Goal: Information Seeking & Learning: Check status

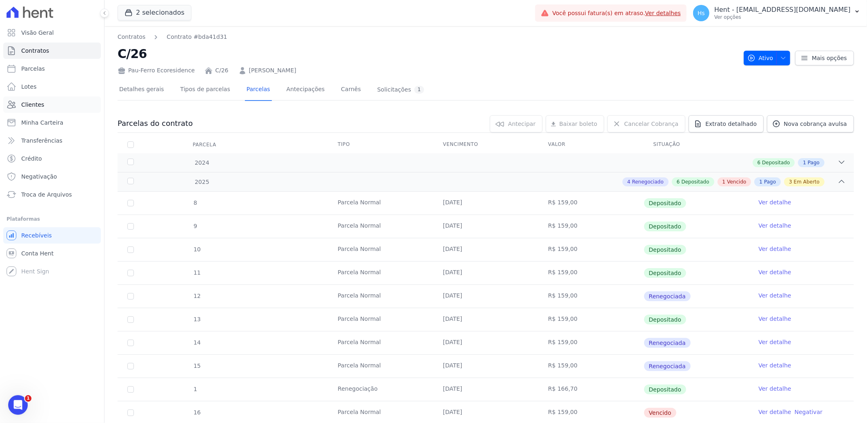
click at [39, 105] on span "Clientes" at bounding box center [32, 104] width 23 height 8
click at [174, 13] on button "2 selecionados" at bounding box center [155, 13] width 74 height 16
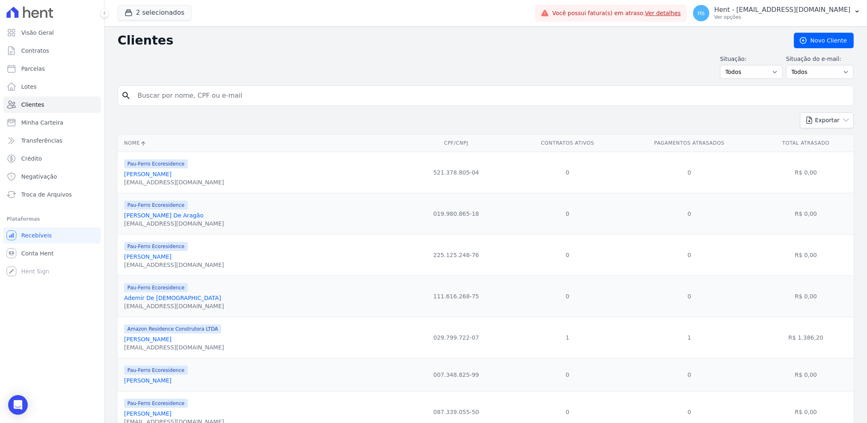
click at [190, 102] on input "search" at bounding box center [492, 95] width 718 height 16
type input "Eliene"
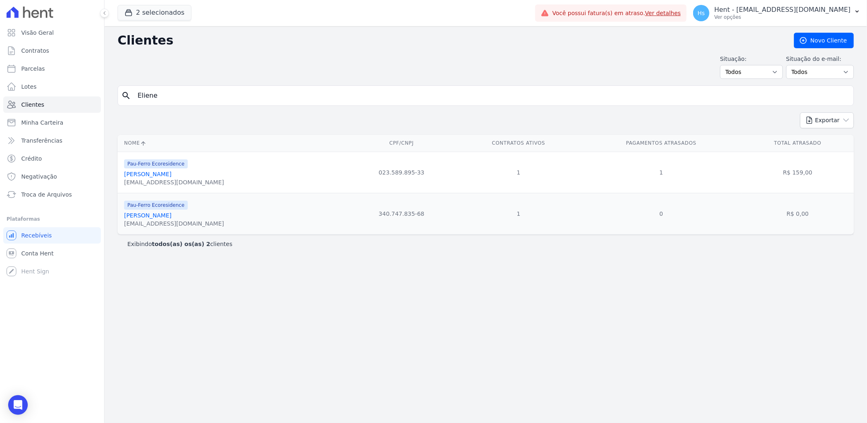
click at [156, 176] on link "[PERSON_NAME]" at bounding box center [147, 174] width 47 height 7
click at [188, 91] on input "Eliene" at bounding box center [492, 95] width 718 height 16
click at [147, 94] on input "Eliene" at bounding box center [492, 95] width 718 height 16
type input "[PERSON_NAME]"
click at [156, 176] on link "[PERSON_NAME]" at bounding box center [147, 174] width 47 height 7
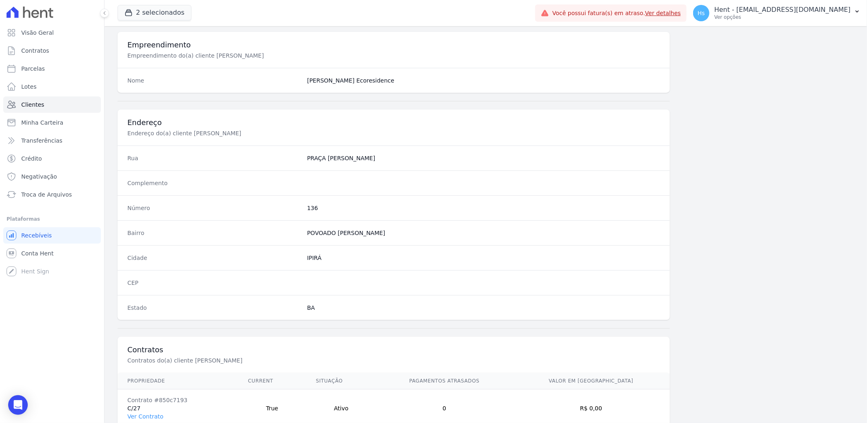
scroll to position [342, 0]
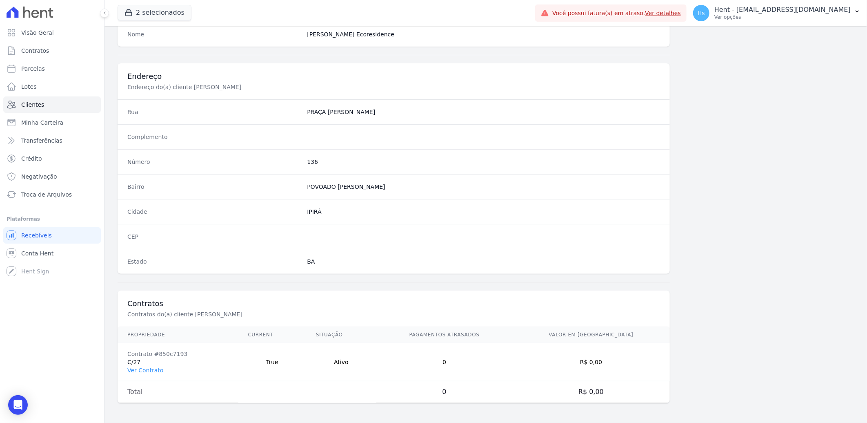
click at [147, 374] on td "Contrato #850c7193 C/27 Ver Contrato" at bounding box center [178, 362] width 121 height 38
click at [148, 371] on link "Ver Contrato" at bounding box center [145, 370] width 36 height 7
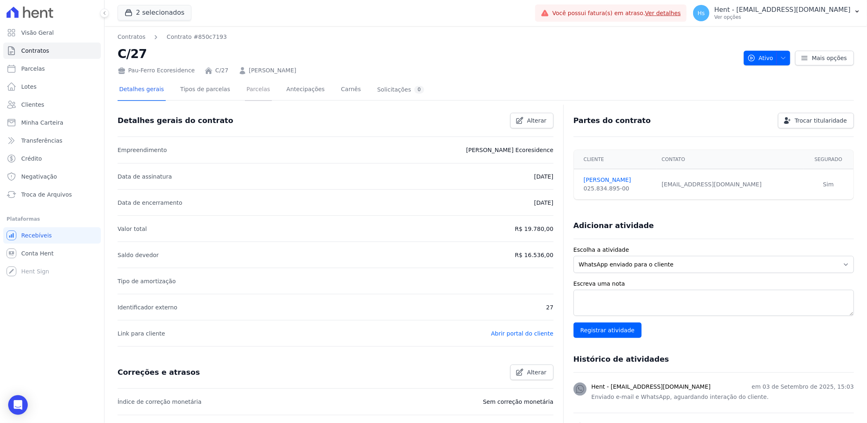
click at [245, 93] on link "Parcelas" at bounding box center [258, 90] width 27 height 22
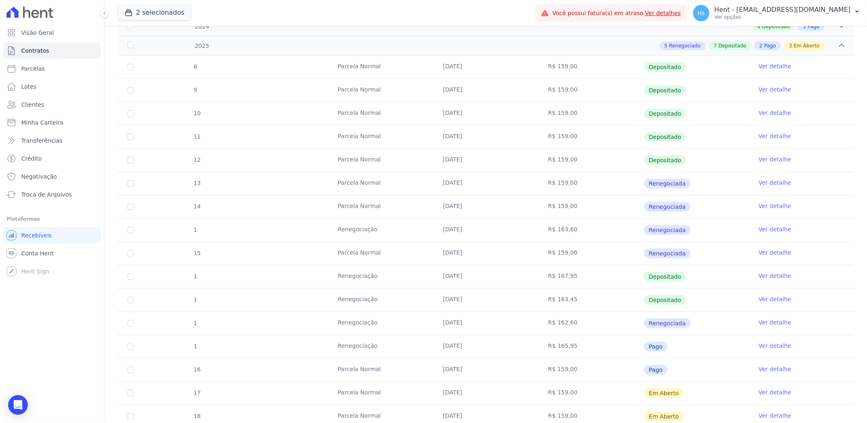
scroll to position [227, 0]
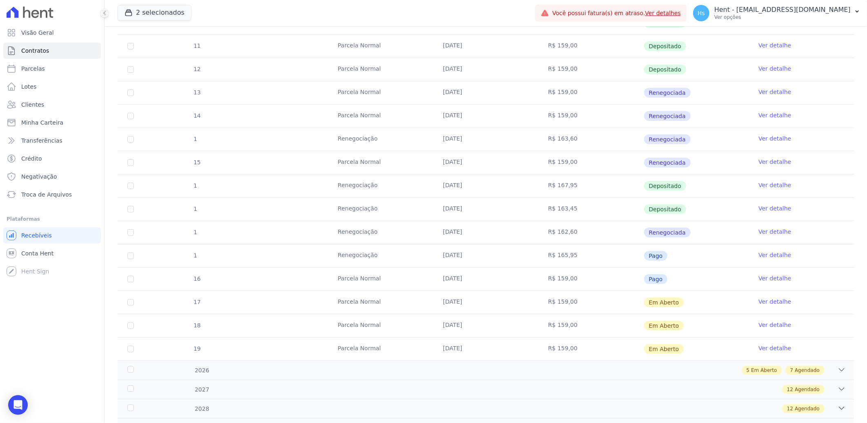
click at [767, 278] on link "Ver detalhe" at bounding box center [775, 278] width 33 height 8
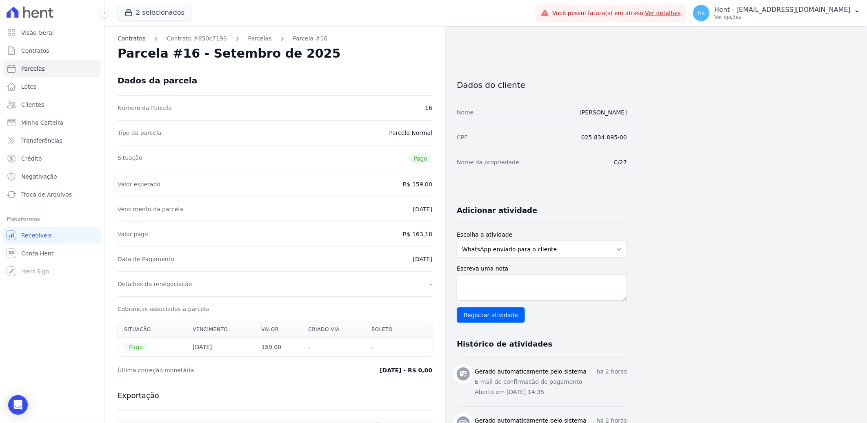
click at [136, 36] on link "Contratos" at bounding box center [132, 38] width 28 height 9
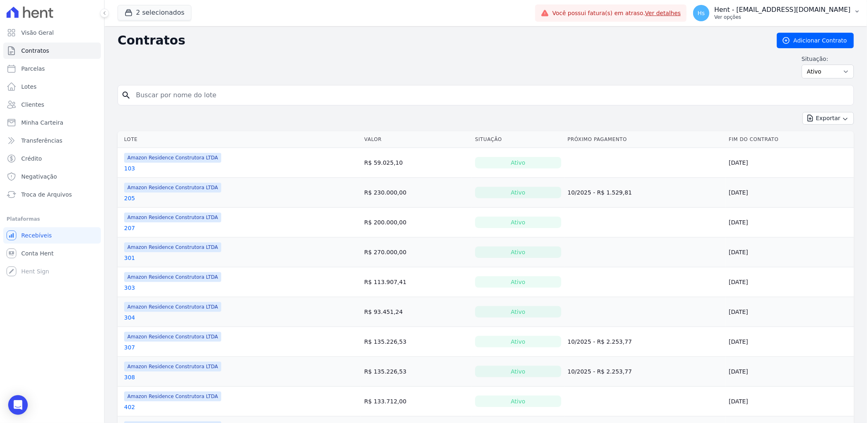
click at [851, 17] on button "Hs Hent - [EMAIL_ADDRESS][DOMAIN_NAME] Ver opções" at bounding box center [777, 13] width 180 height 23
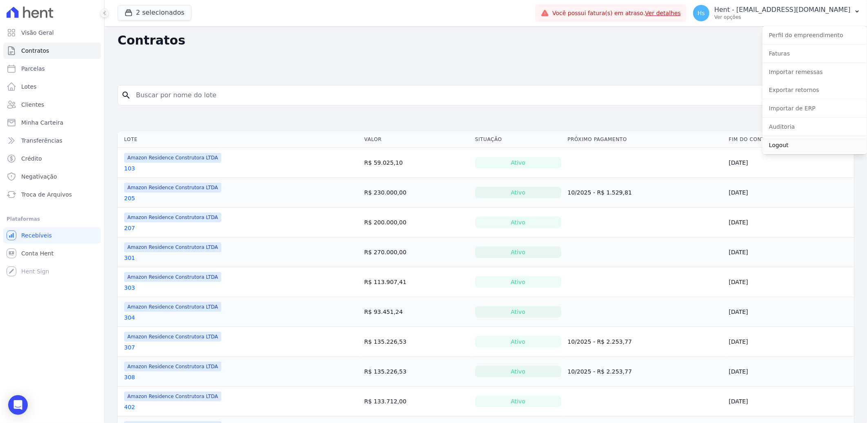
click at [793, 145] on link "Logout" at bounding box center [815, 145] width 105 height 15
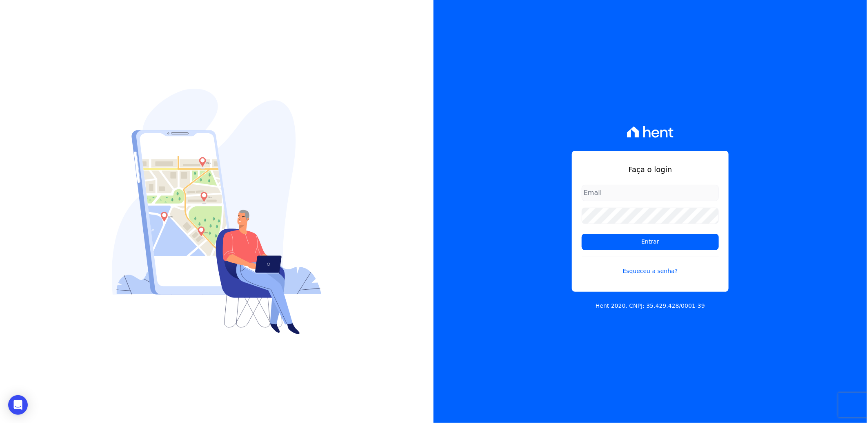
type input "[EMAIL_ADDRESS][DOMAIN_NAME]"
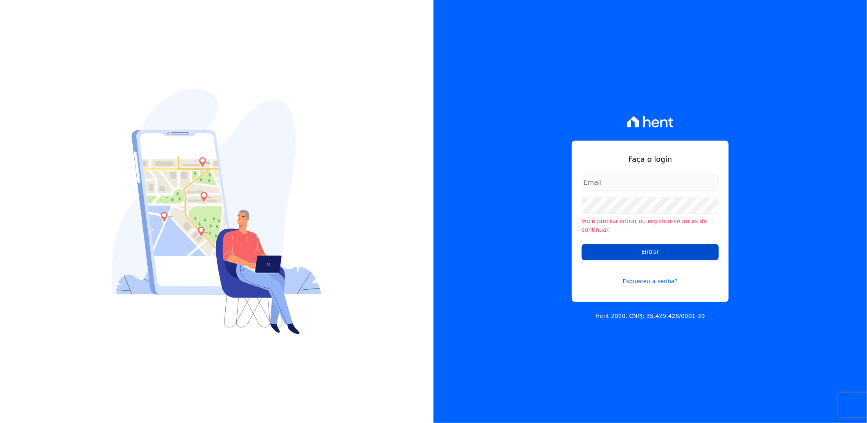
type input "[EMAIL_ADDRESS][PERSON_NAME][DOMAIN_NAME]"
click at [626, 244] on input "Entrar" at bounding box center [650, 252] width 137 height 16
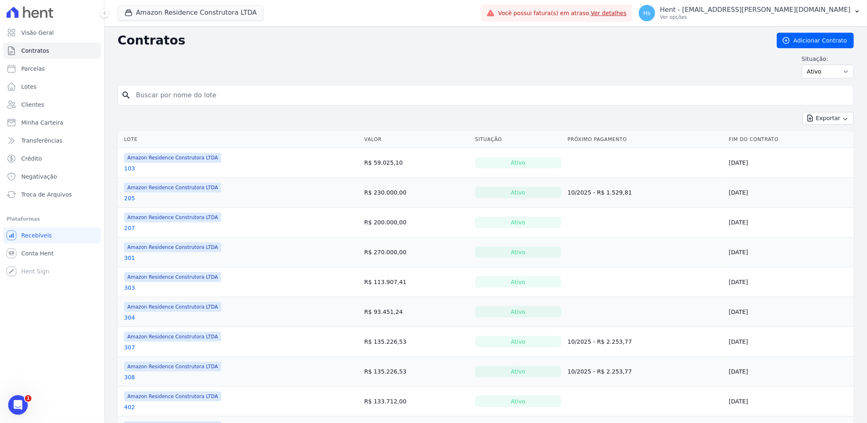
click at [160, 102] on input "search" at bounding box center [490, 95] width 719 height 16
paste input "Camila Lima Pereira"
type input "Camila Lima Pereira"
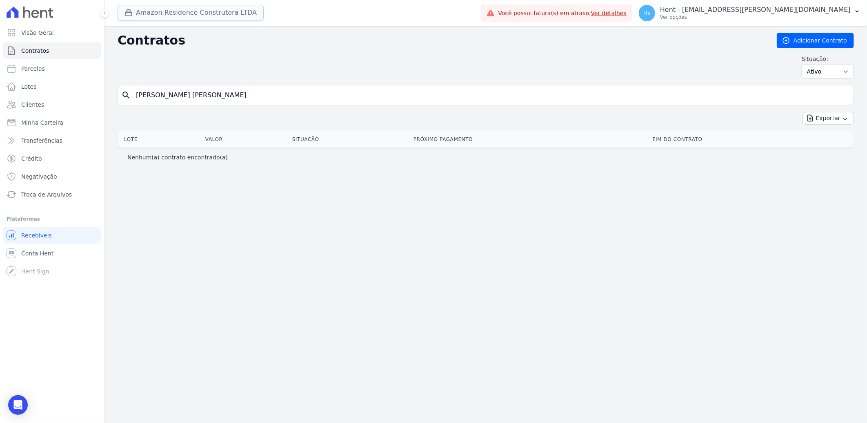
click at [185, 14] on button "Amazon Residence Construtora LTDA" at bounding box center [191, 13] width 146 height 16
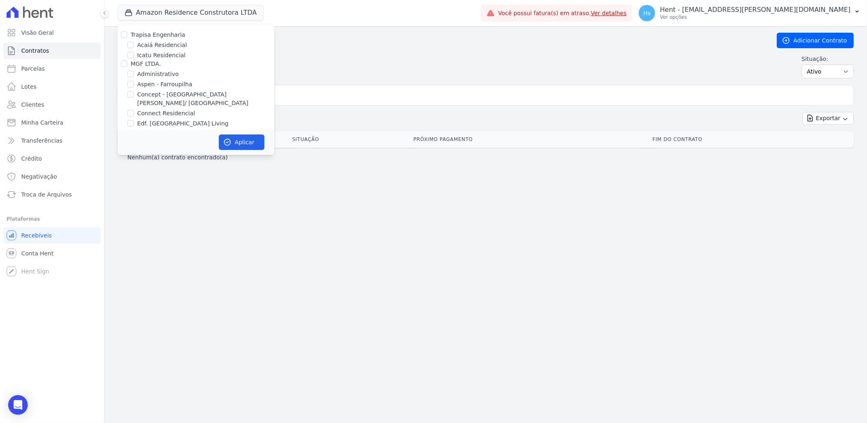
scroll to position [2003, 0]
click at [127, 118] on input "HARAS ROYAL URBANISMO" at bounding box center [124, 121] width 7 height 7
checkbox input "true"
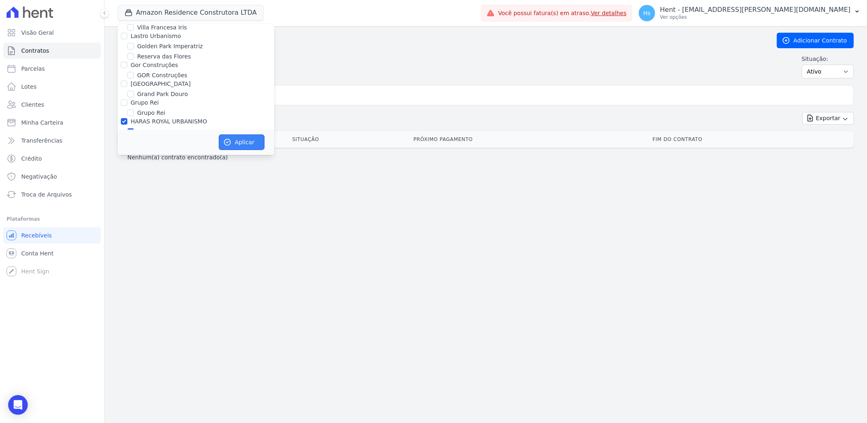
click at [239, 146] on button "Aplicar" at bounding box center [242, 142] width 46 height 16
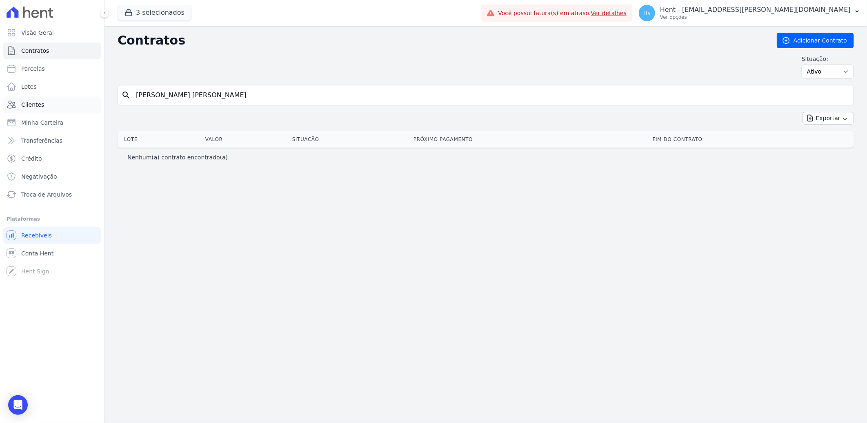
click at [42, 104] on link "Clientes" at bounding box center [52, 104] width 98 height 16
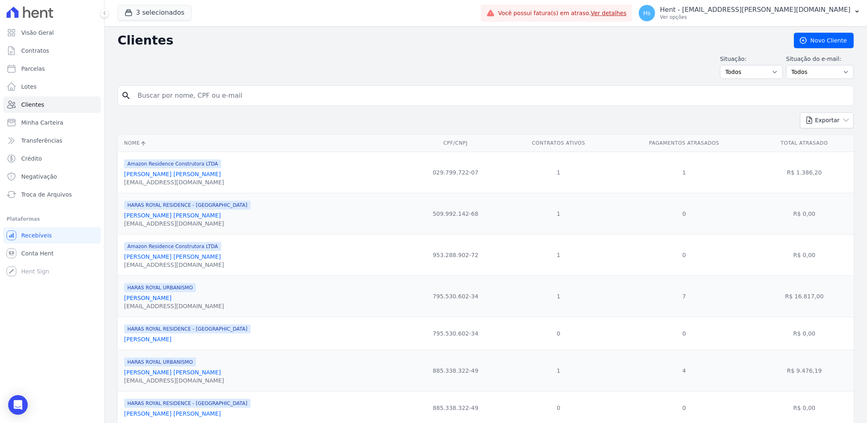
click at [170, 95] on input "search" at bounding box center [492, 95] width 718 height 16
paste input "Camila Lima Pereira"
type input "Camila Lima Pereira"
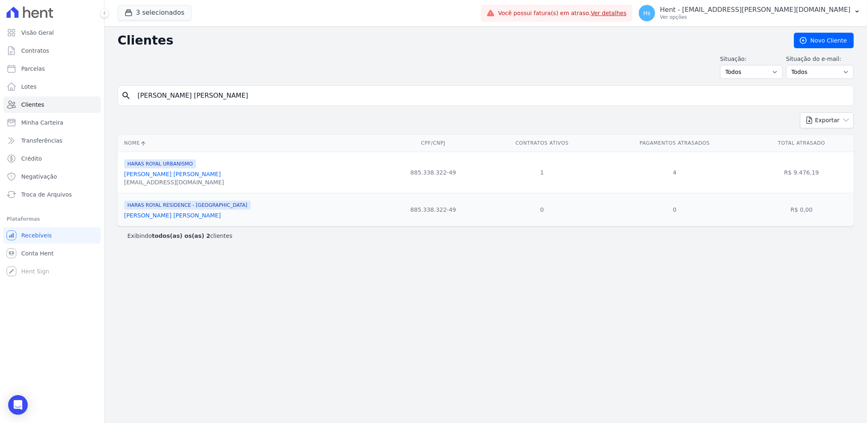
click at [140, 174] on link "Camila Lima Pereira" at bounding box center [172, 174] width 97 height 7
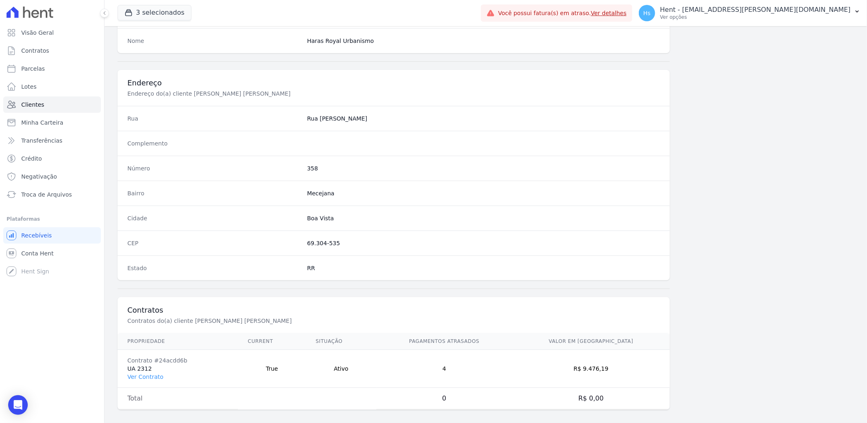
scroll to position [342, 0]
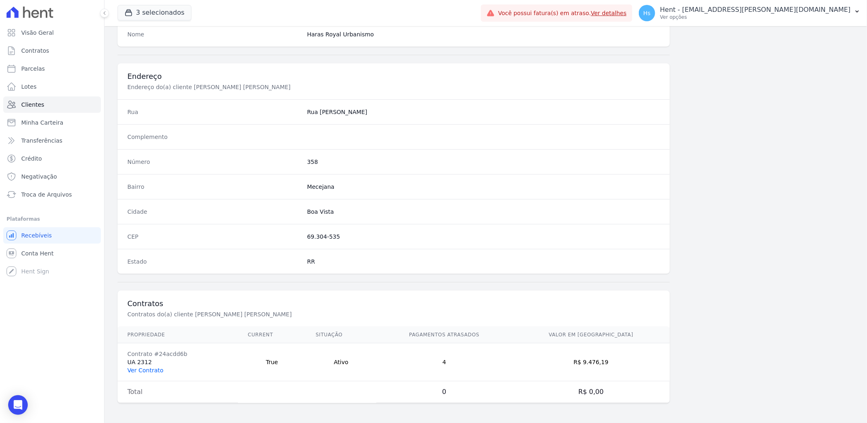
click at [134, 372] on link "Ver Contrato" at bounding box center [145, 370] width 36 height 7
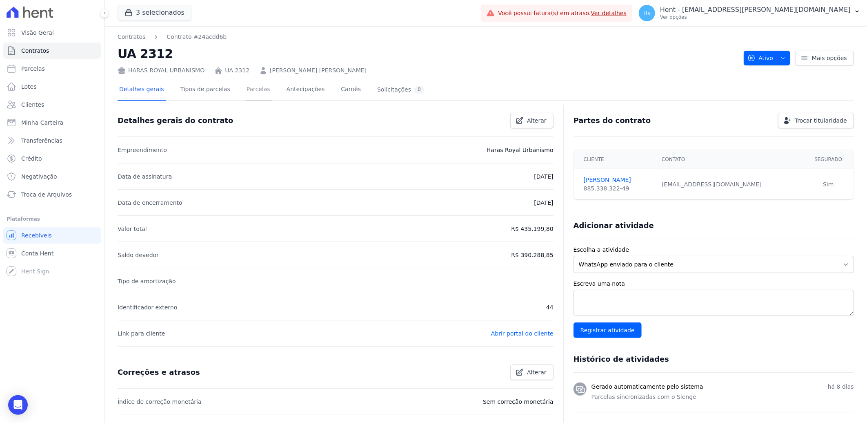
click at [247, 93] on link "Parcelas" at bounding box center [258, 90] width 27 height 22
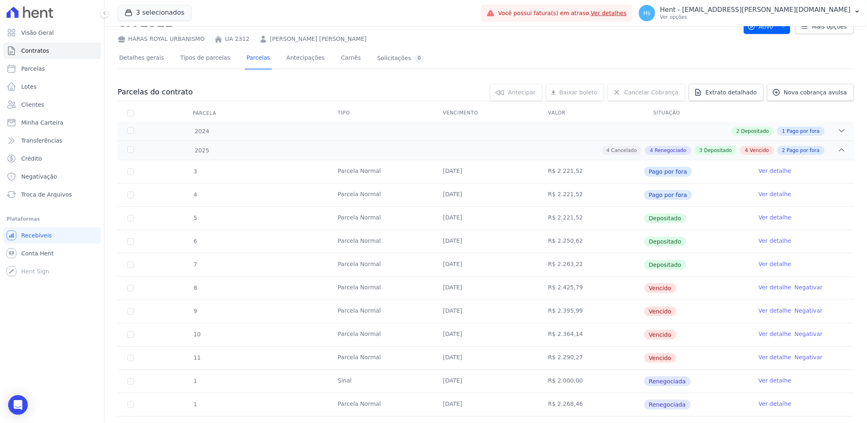
scroll to position [45, 0]
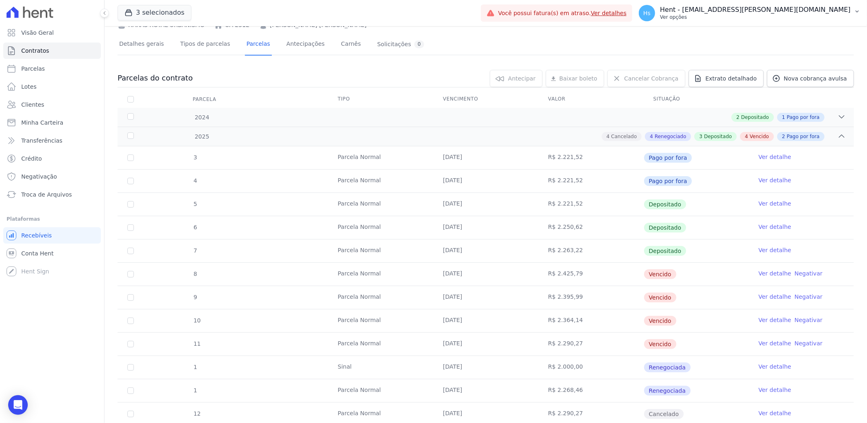
click at [808, 9] on p "Hent - [EMAIL_ADDRESS][DOMAIN_NAME]" at bounding box center [755, 10] width 191 height 8
drag, startPoint x: 810, startPoint y: 1, endPoint x: 632, endPoint y: 52, distance: 186.0
click at [629, 52] on div "Detalhes gerais Tipos de parcelas Parcelas Antecipações Carnês Solicitações 0" at bounding box center [486, 44] width 737 height 20
click at [867, 8] on html "Visão Geral Contratos Parcelas Lotes Clientes Minha Carteira Transferências Cré…" at bounding box center [433, 211] width 867 height 423
click at [860, 9] on icon "button" at bounding box center [857, 11] width 7 height 7
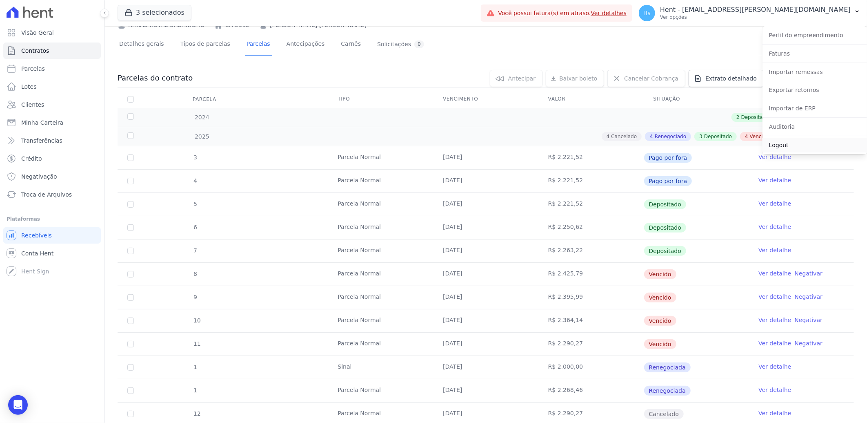
click at [803, 150] on link "Logout" at bounding box center [815, 145] width 105 height 15
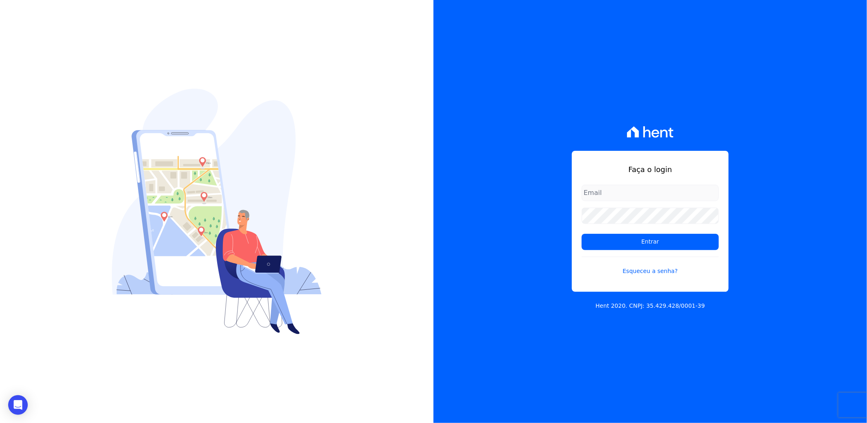
type input "[EMAIL_ADDRESS][DOMAIN_NAME]"
